Goal: Task Accomplishment & Management: Use online tool/utility

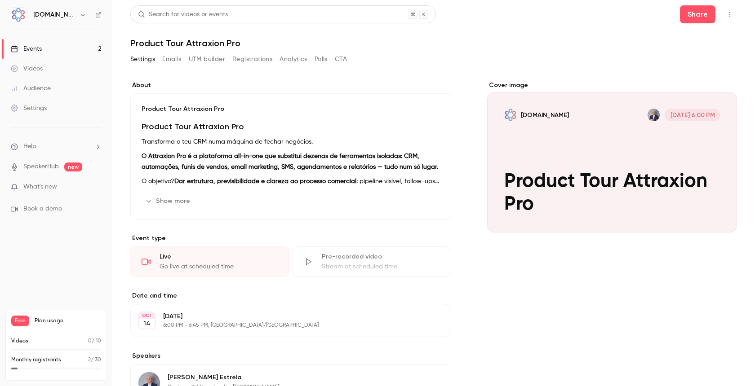
click at [30, 47] on div "Events" at bounding box center [26, 48] width 31 height 9
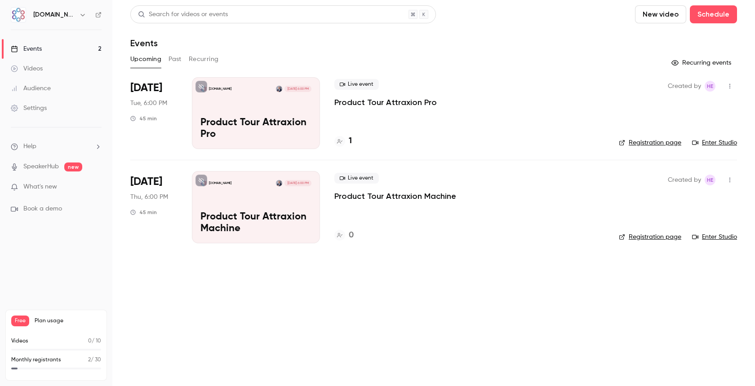
click at [203, 84] on icon at bounding box center [201, 86] width 5 height 5
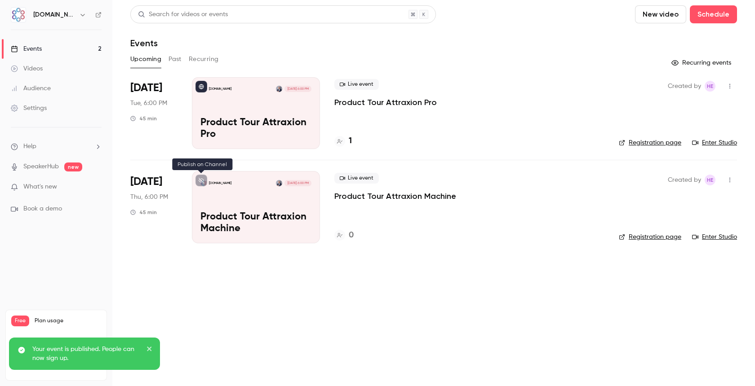
click at [201, 184] on button at bounding box center [201, 181] width 12 height 12
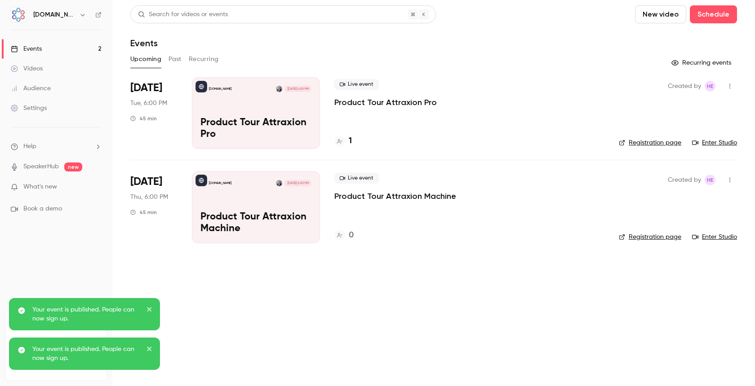
click at [270, 318] on main "Search for videos or events New video Schedule Events Upcoming Past Recurring R…" at bounding box center [433, 193] width 643 height 386
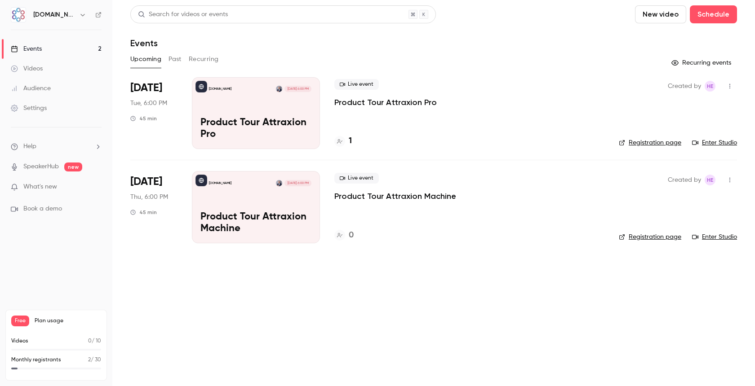
click at [258, 135] on p "Product Tour Attraxion Pro" at bounding box center [255, 128] width 111 height 23
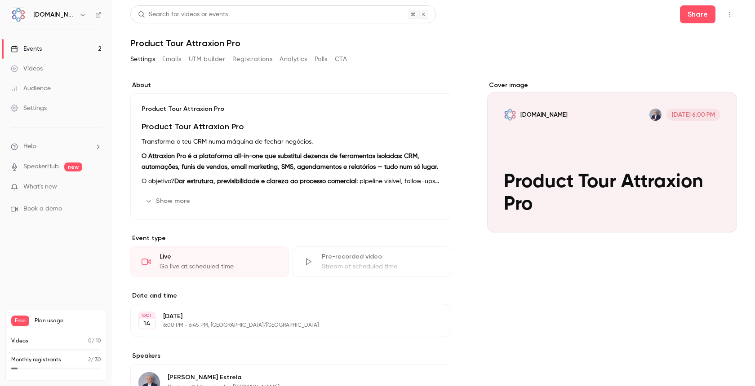
click at [209, 57] on button "UTM builder" at bounding box center [207, 59] width 36 height 14
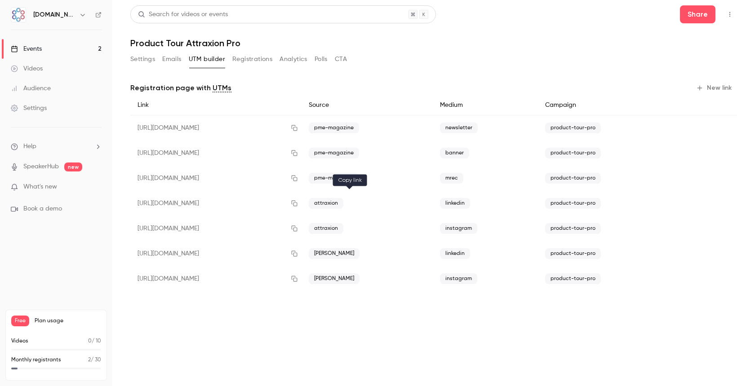
click at [298, 201] on icon "button" at bounding box center [294, 203] width 7 height 6
click at [47, 48] on link "Events 2" at bounding box center [56, 49] width 112 height 20
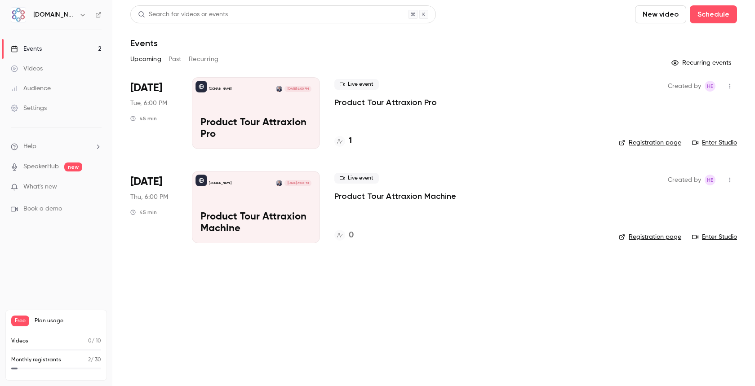
click at [250, 226] on p "Product Tour Attraxion Machine" at bounding box center [255, 223] width 111 height 23
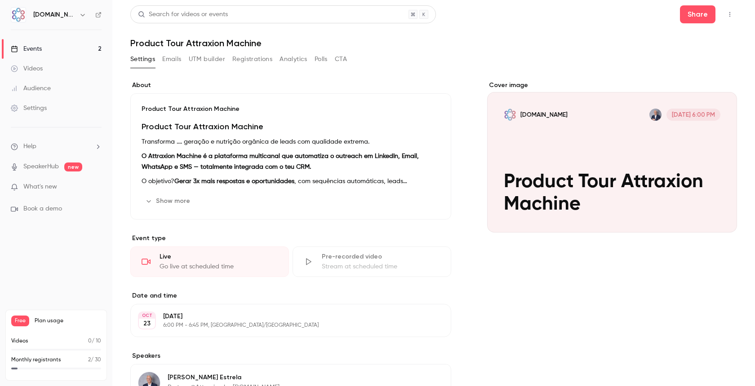
click at [207, 57] on button "UTM builder" at bounding box center [207, 59] width 36 height 14
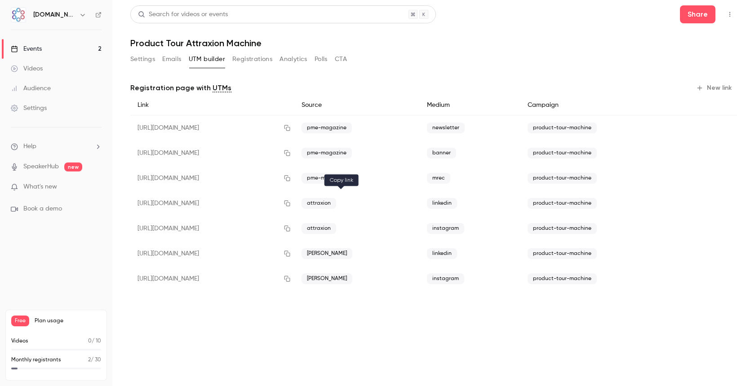
click at [291, 203] on icon "button" at bounding box center [287, 203] width 7 height 6
